Goal: Navigation & Orientation: Go to known website

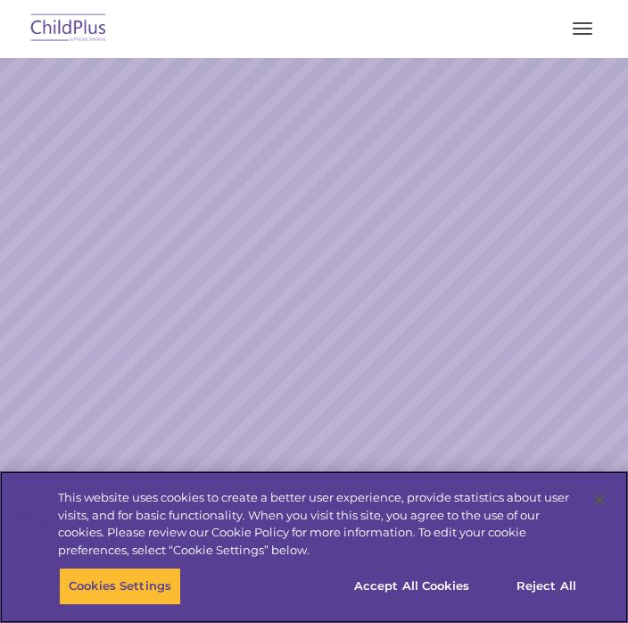
select select "MEDIUM"
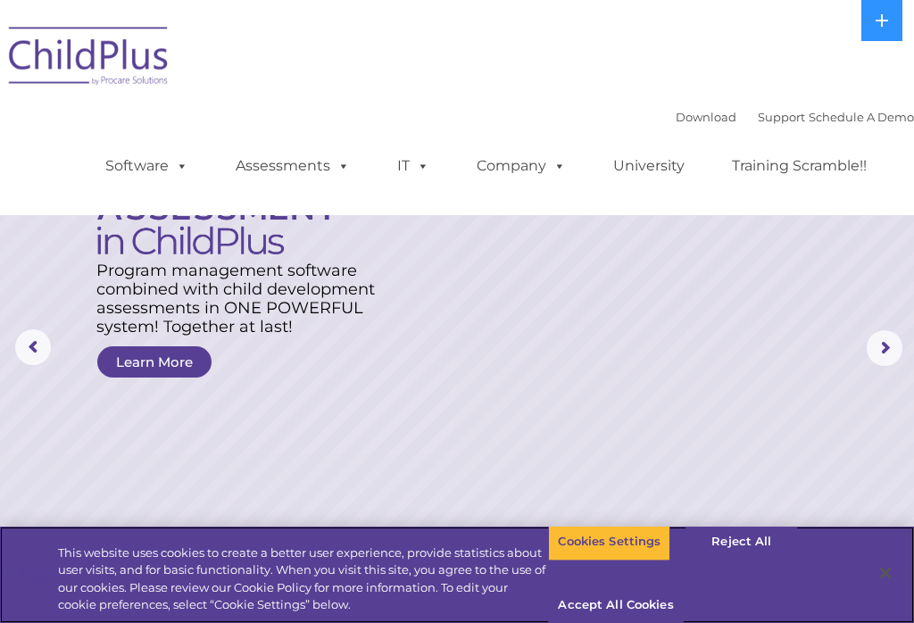
click at [627, 533] on button "Reject All" at bounding box center [741, 541] width 112 height 37
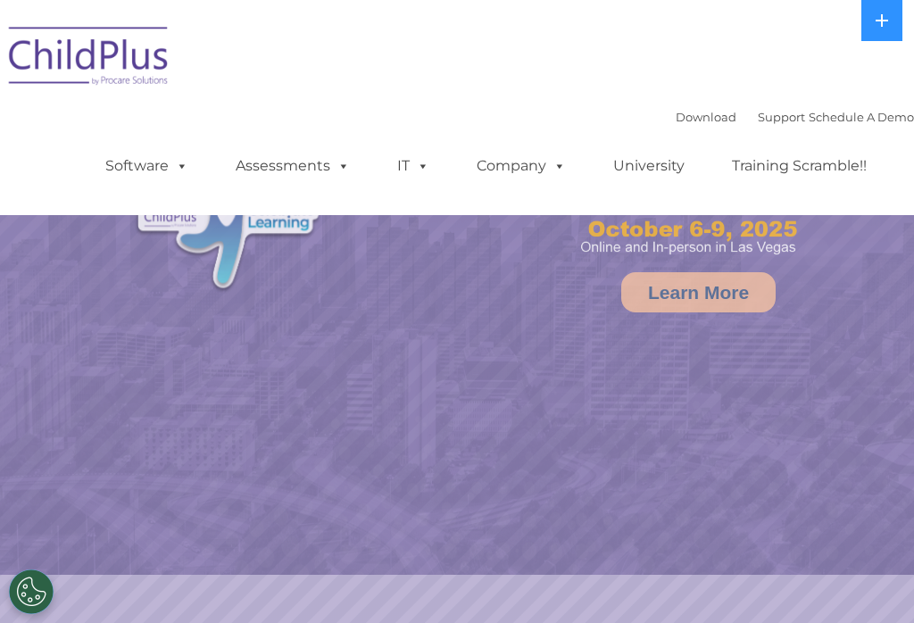
select select "MEDIUM"
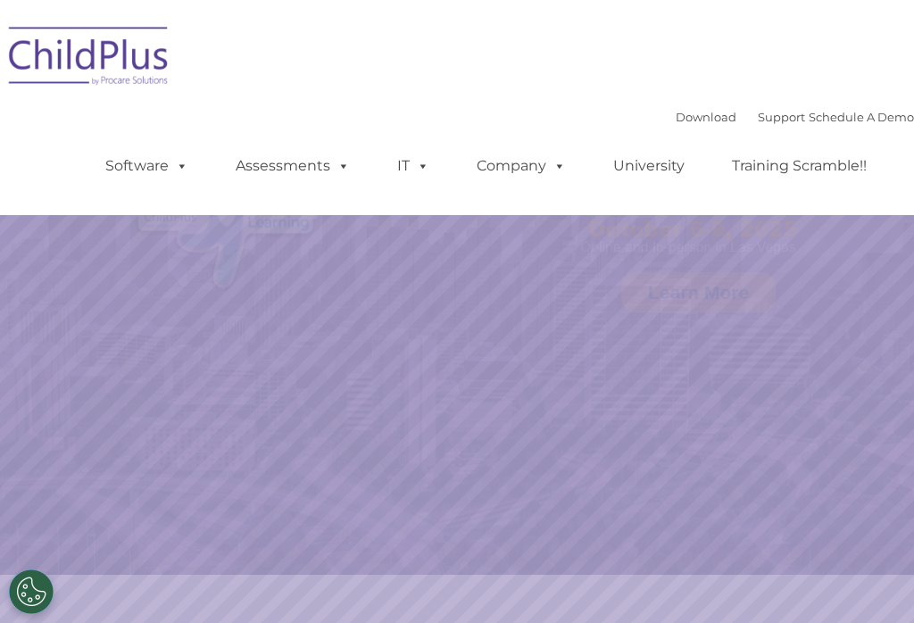
select select "MEDIUM"
